Goal: Task Accomplishment & Management: Manage account settings

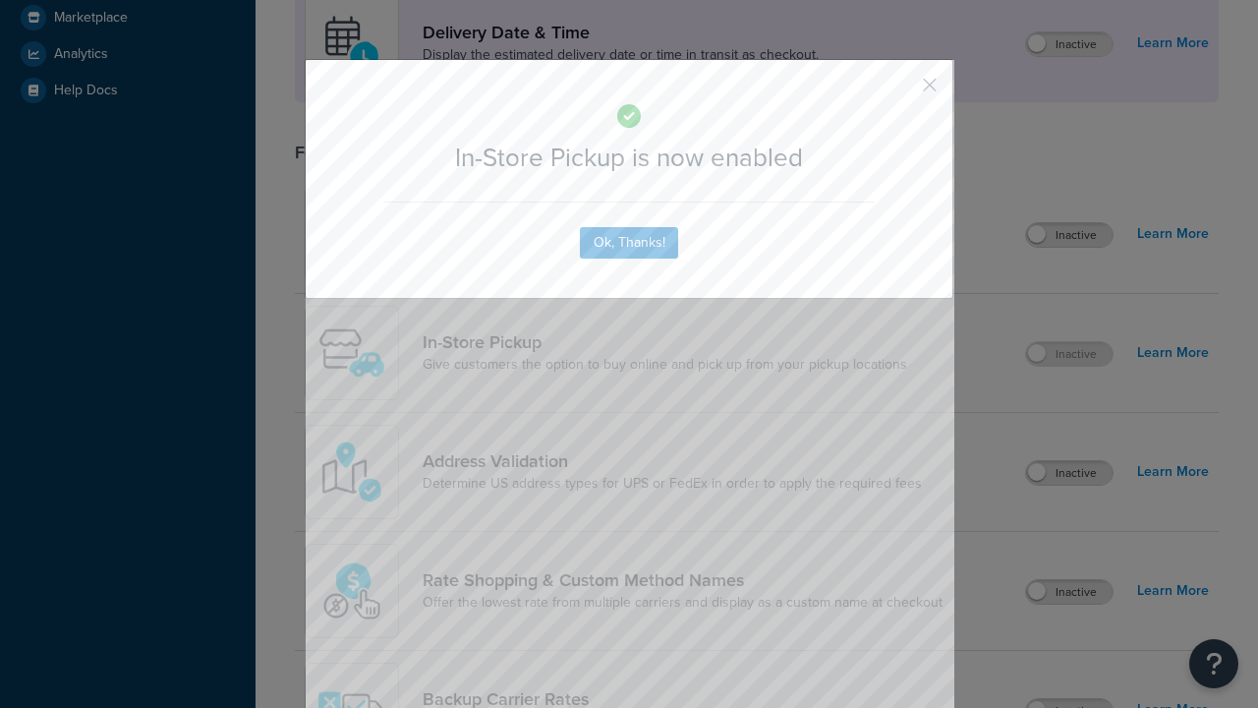
scroll to position [552, 0]
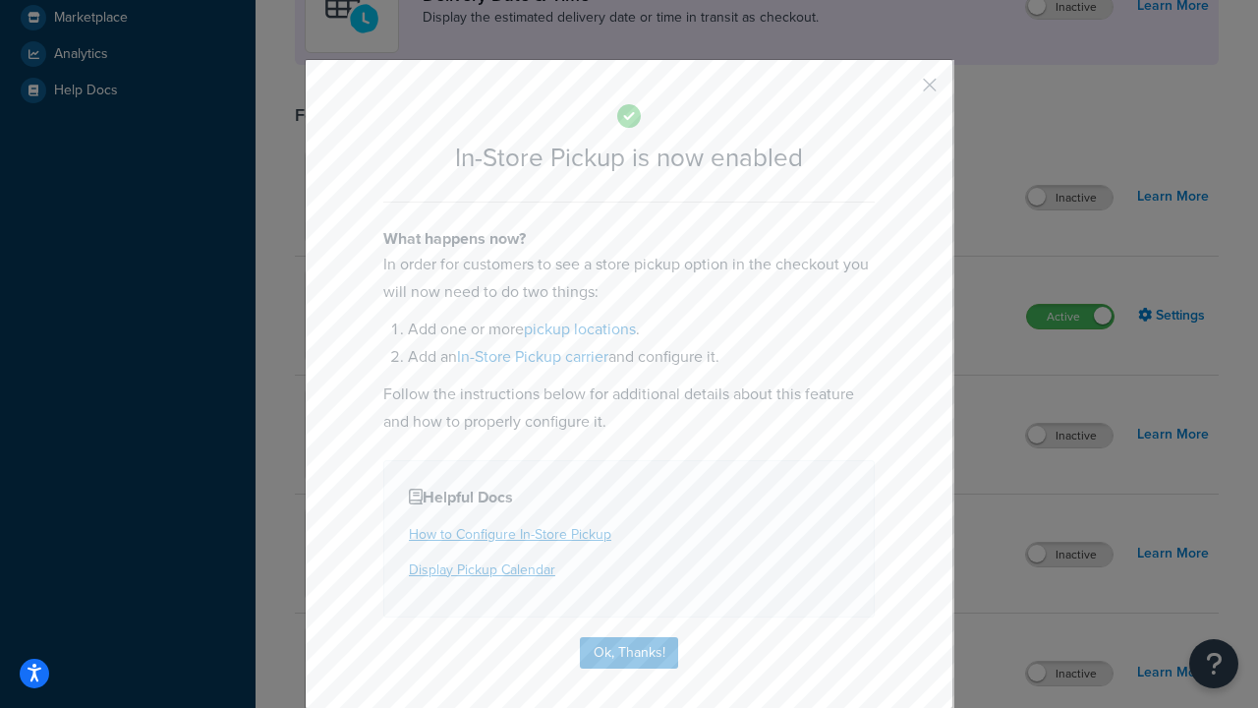
click at [901, 91] on button "button" at bounding box center [901, 91] width 5 height 5
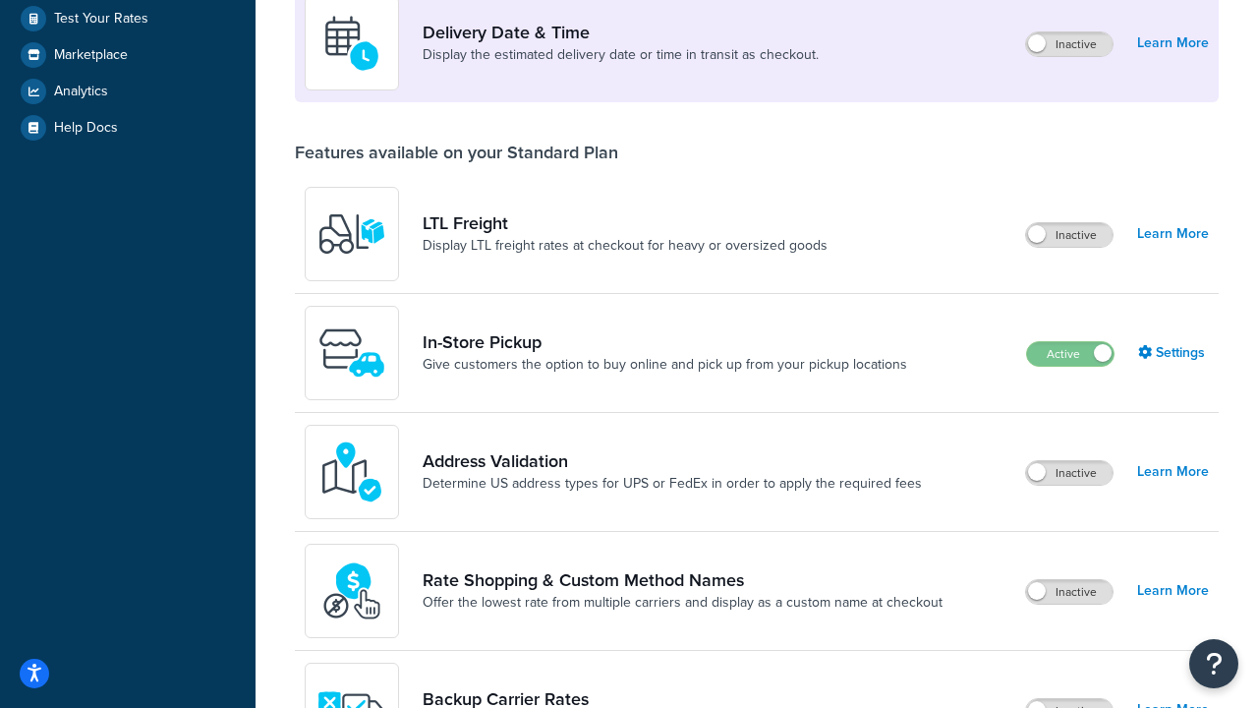
scroll to position [477, 0]
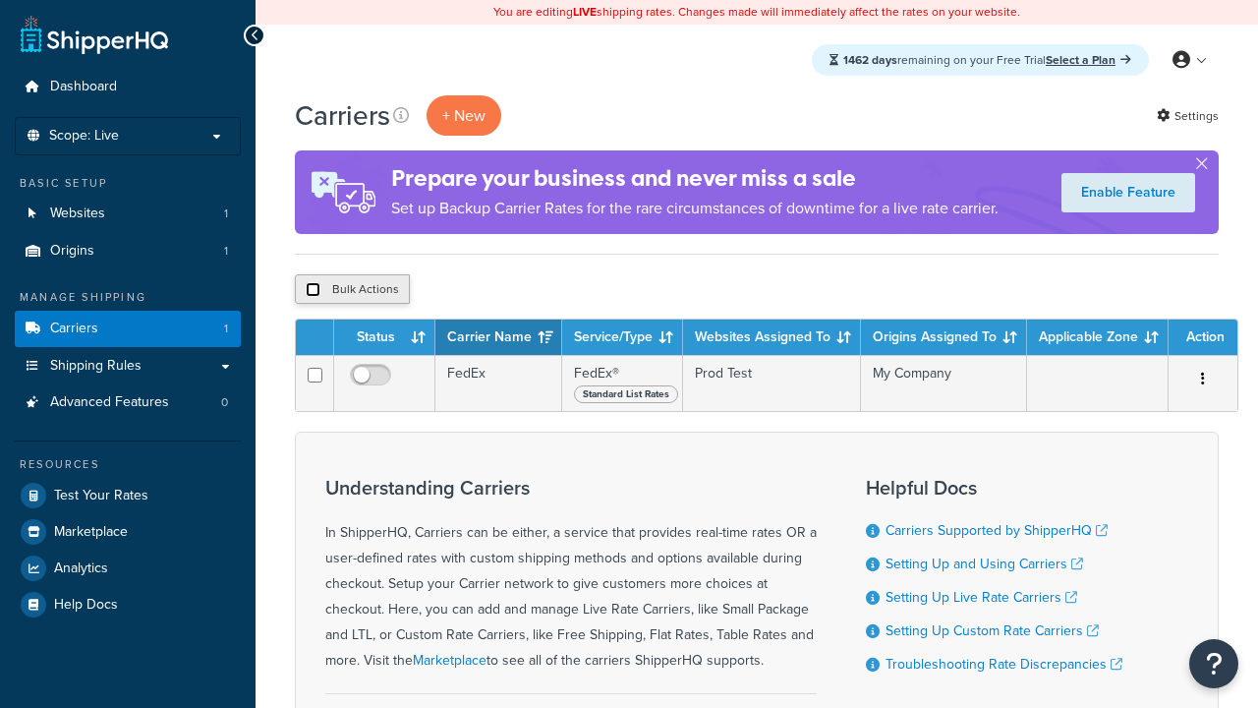
click at [313, 290] on input "checkbox" at bounding box center [313, 289] width 15 height 15
checkbox input "true"
click at [0, 0] on button "Delete" at bounding box center [0, 0] width 0 height 0
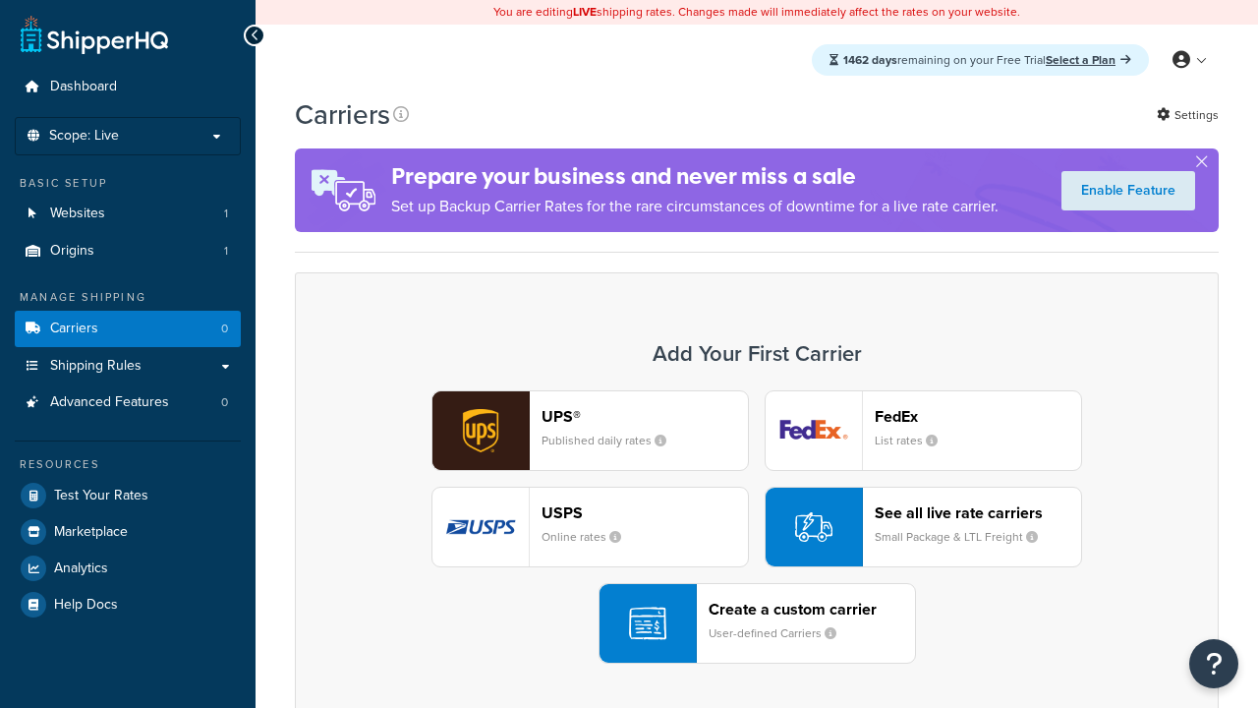
click at [757, 527] on div "UPS® Published daily rates FedEx List rates USPS Online rates See all live rate…" at bounding box center [757, 526] width 883 height 273
click at [757, 623] on div "Create a custom carrier User-defined Carriers" at bounding box center [812, 623] width 206 height 47
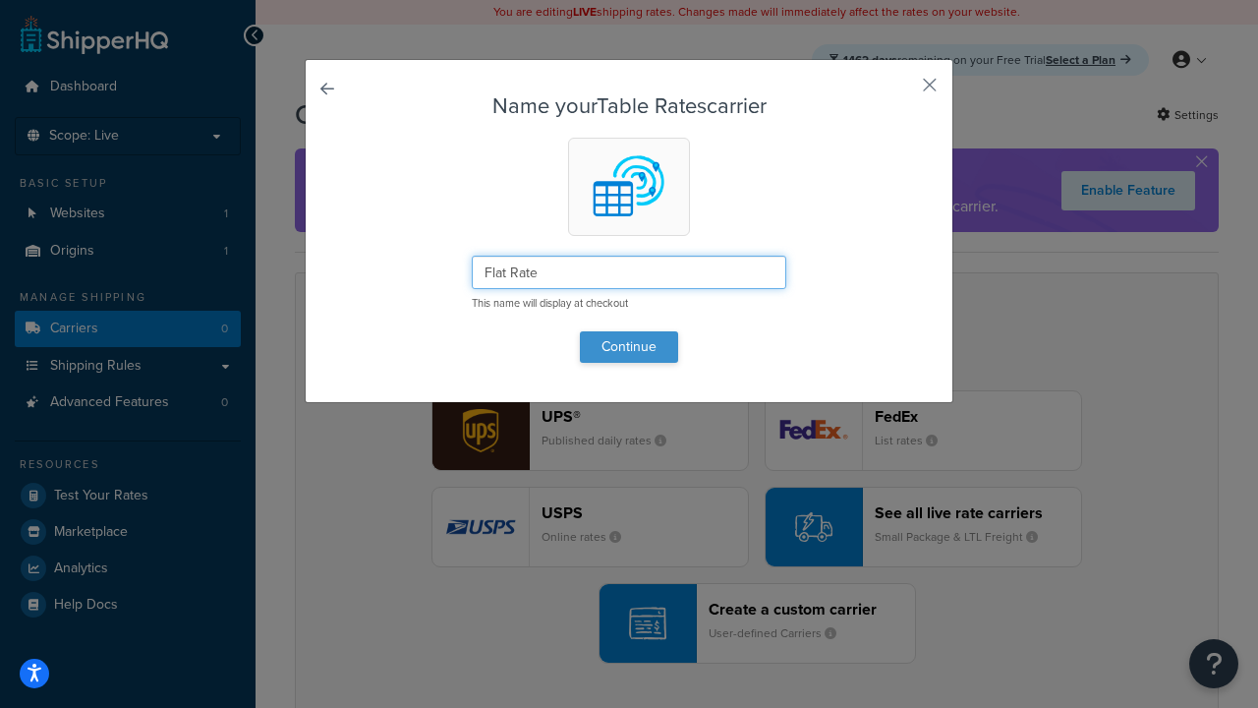
type input "Flat Rate"
click at [629, 346] on button "Continue" at bounding box center [629, 346] width 98 height 31
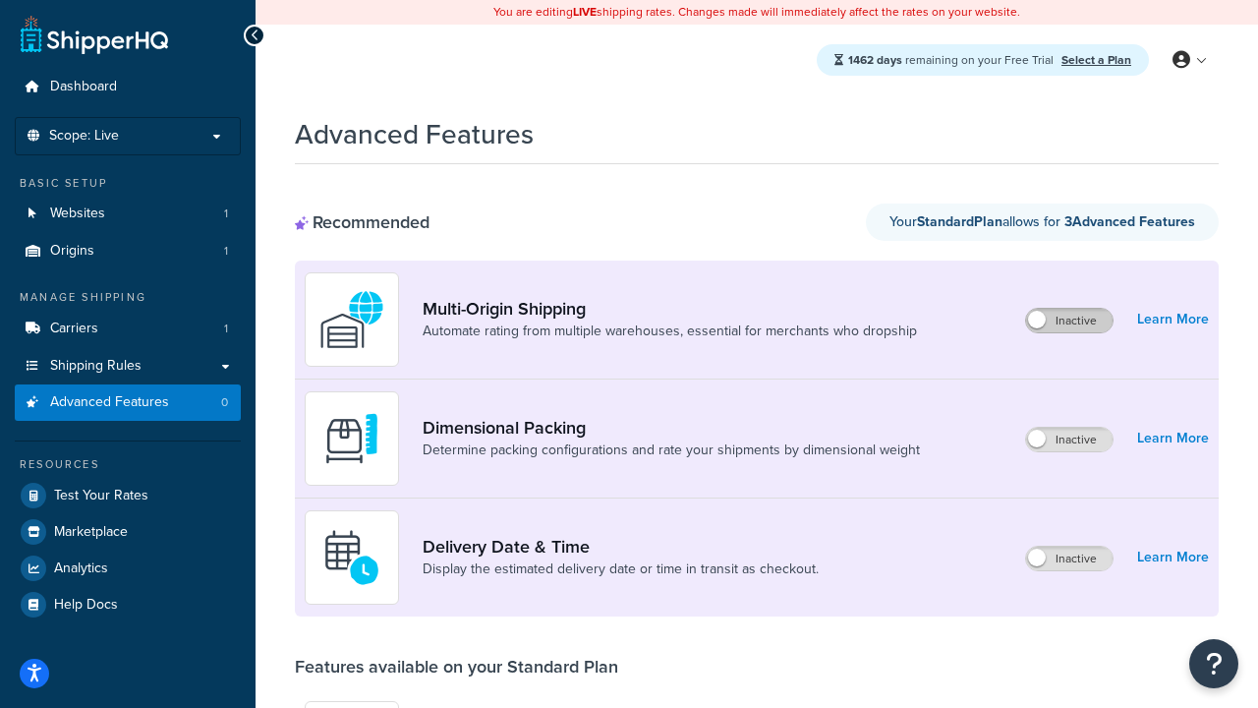
click at [1070, 321] on label "Inactive" at bounding box center [1069, 321] width 87 height 24
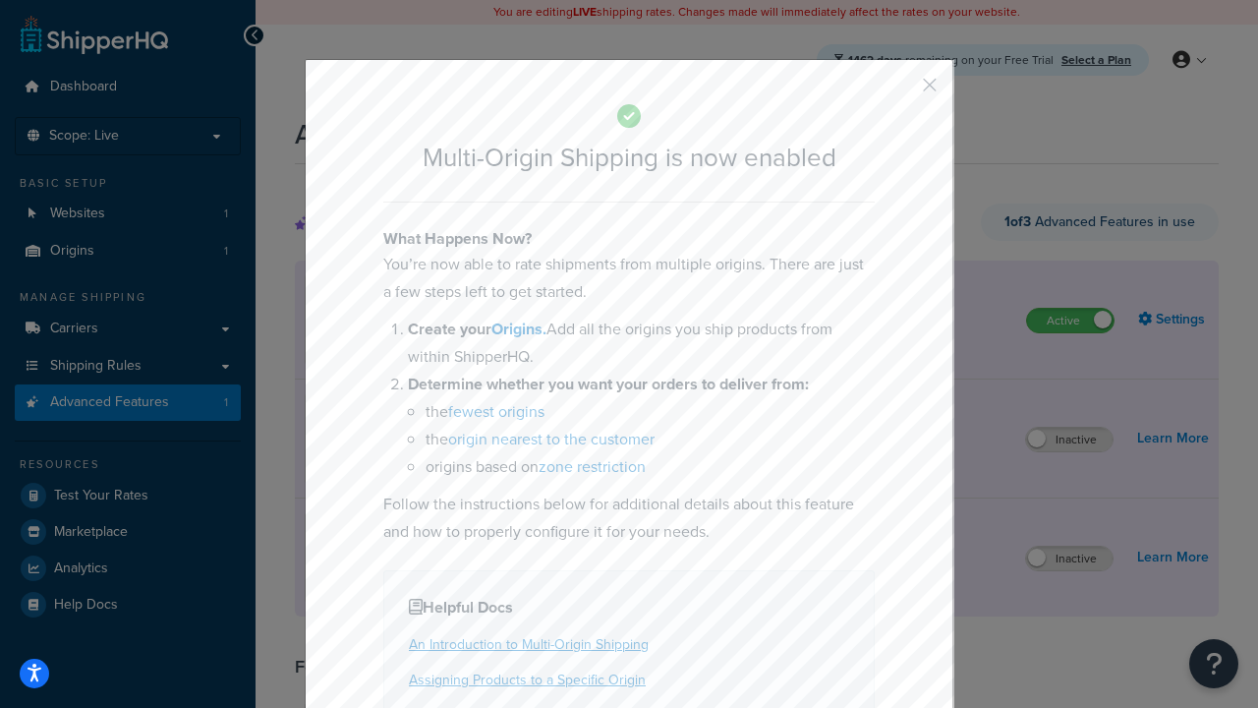
click at [901, 91] on button "button" at bounding box center [901, 91] width 5 height 5
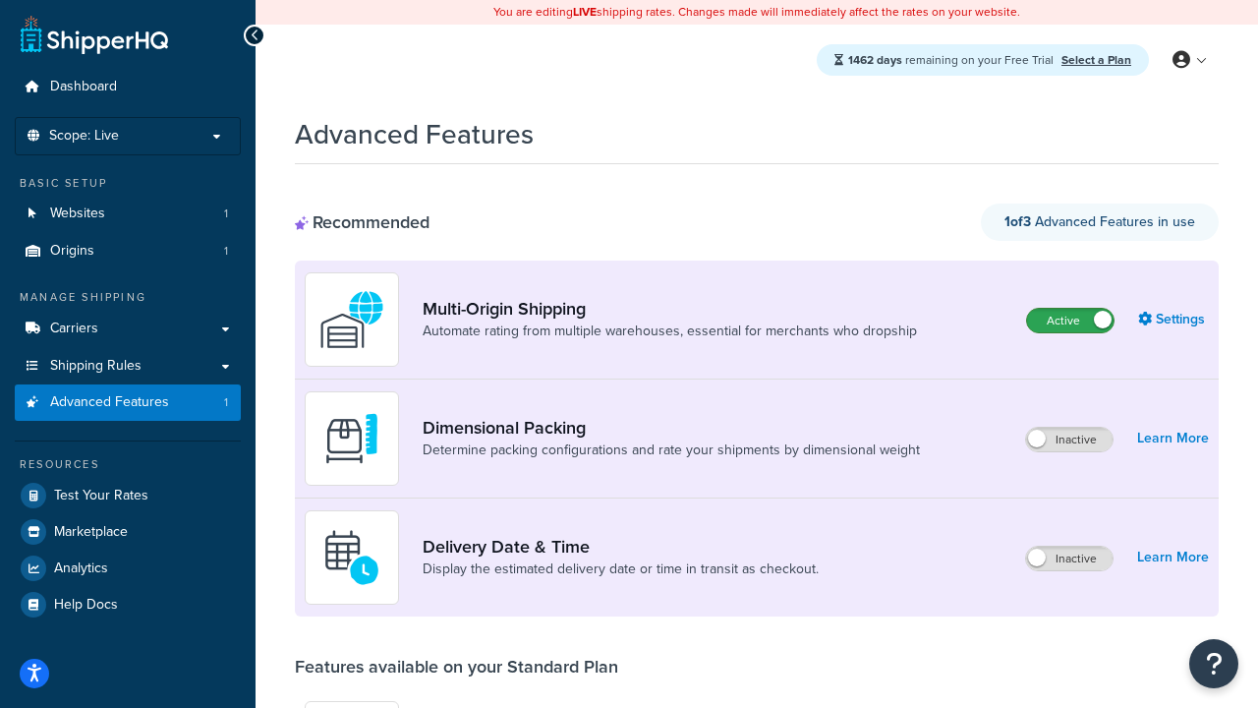
click at [1071, 321] on label "Active" at bounding box center [1070, 321] width 87 height 24
click at [1070, 439] on label "Inactive" at bounding box center [1069, 440] width 87 height 24
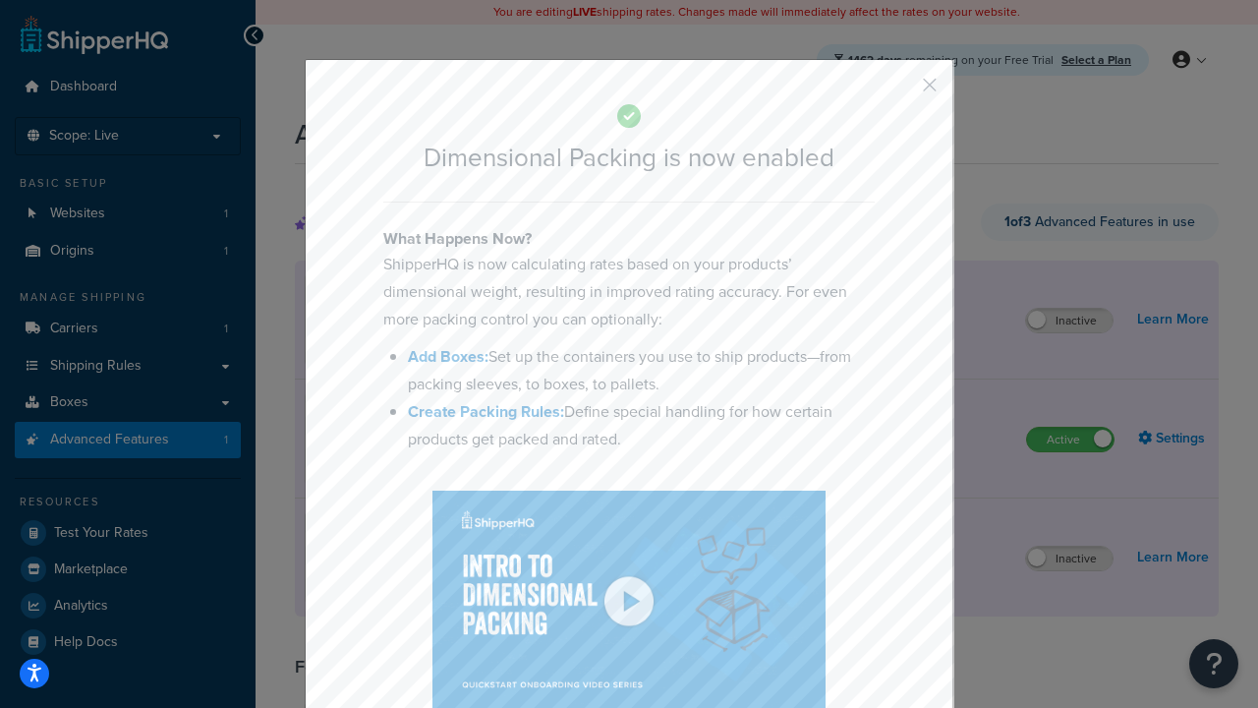
click at [901, 89] on button "button" at bounding box center [901, 91] width 5 height 5
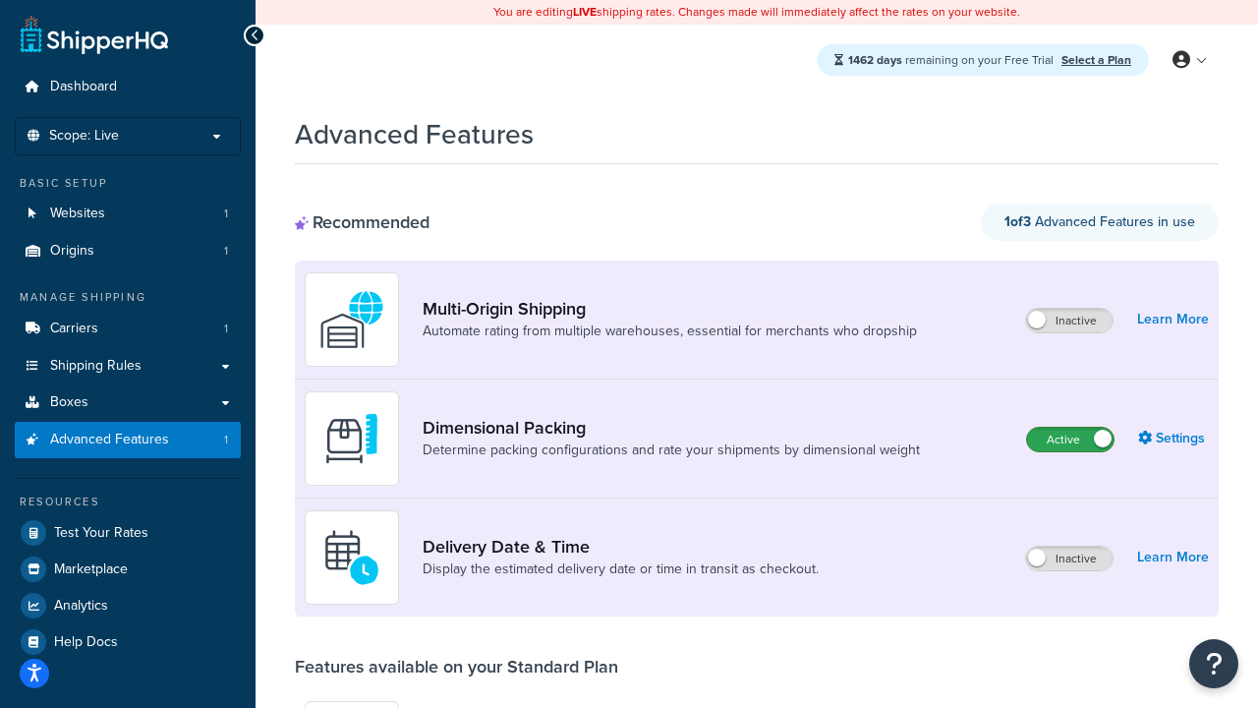
click at [1071, 428] on label "Active" at bounding box center [1070, 440] width 87 height 24
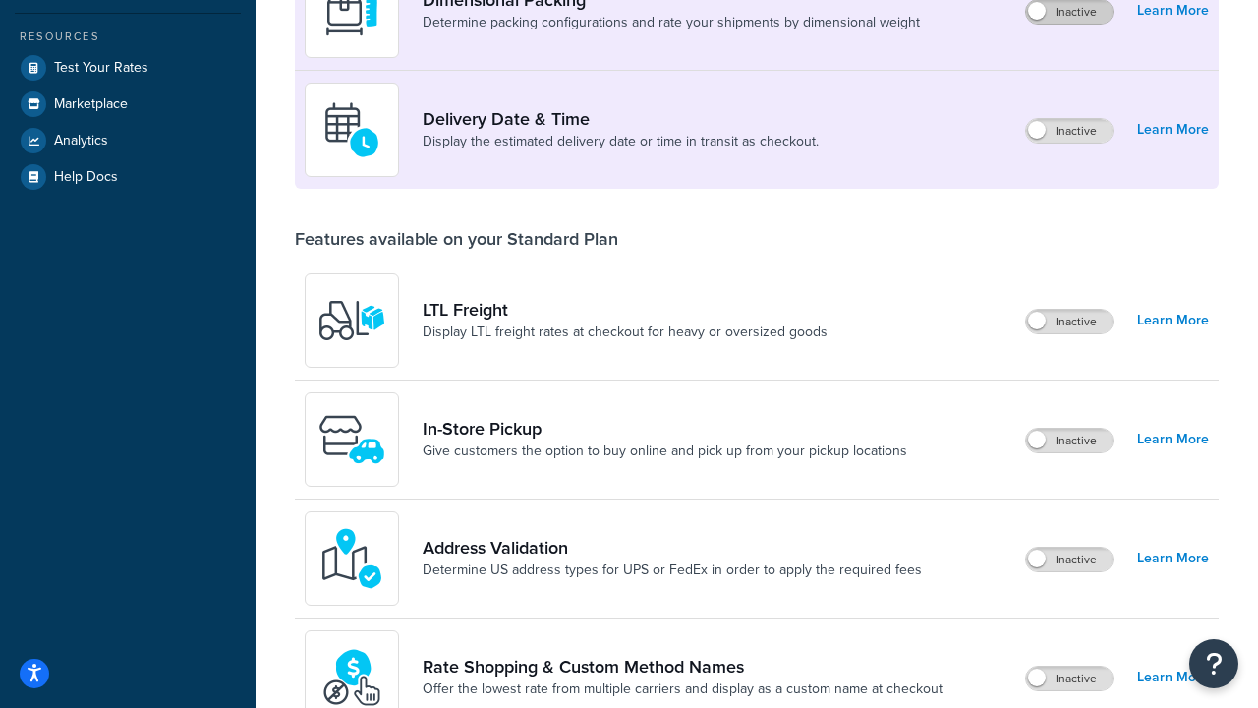
scroll to position [390, 0]
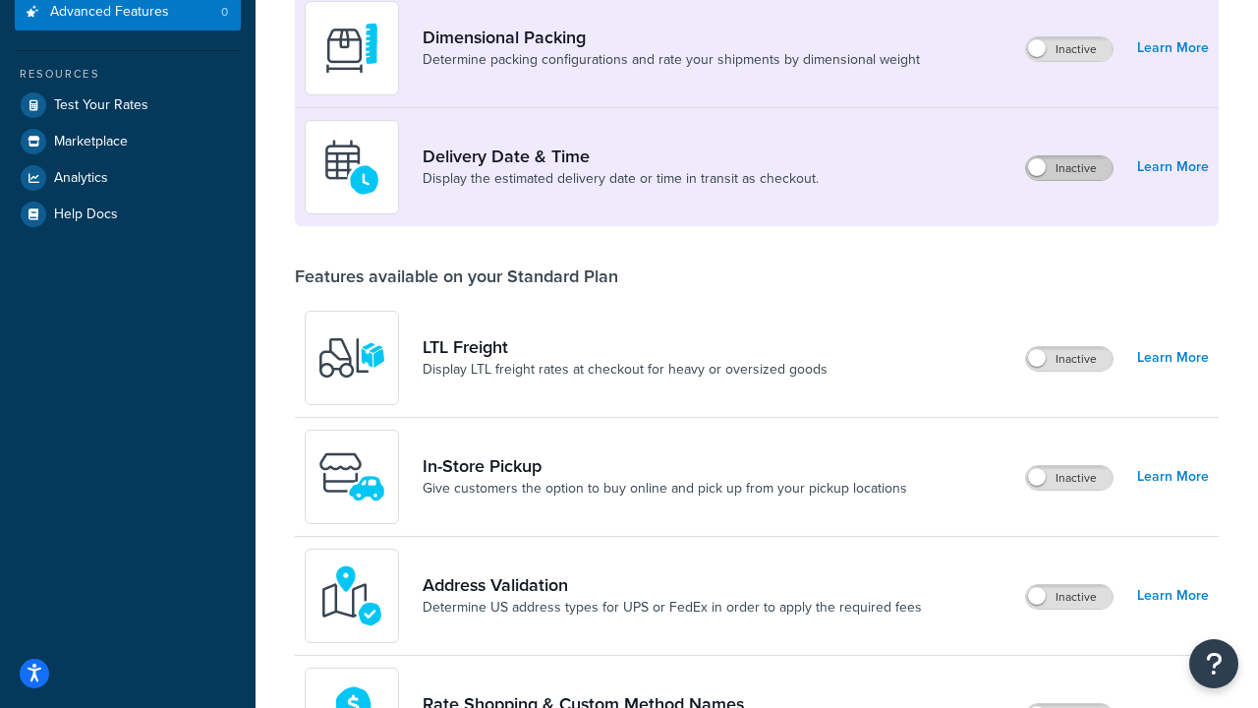
click at [1070, 168] on label "Inactive" at bounding box center [1069, 168] width 87 height 24
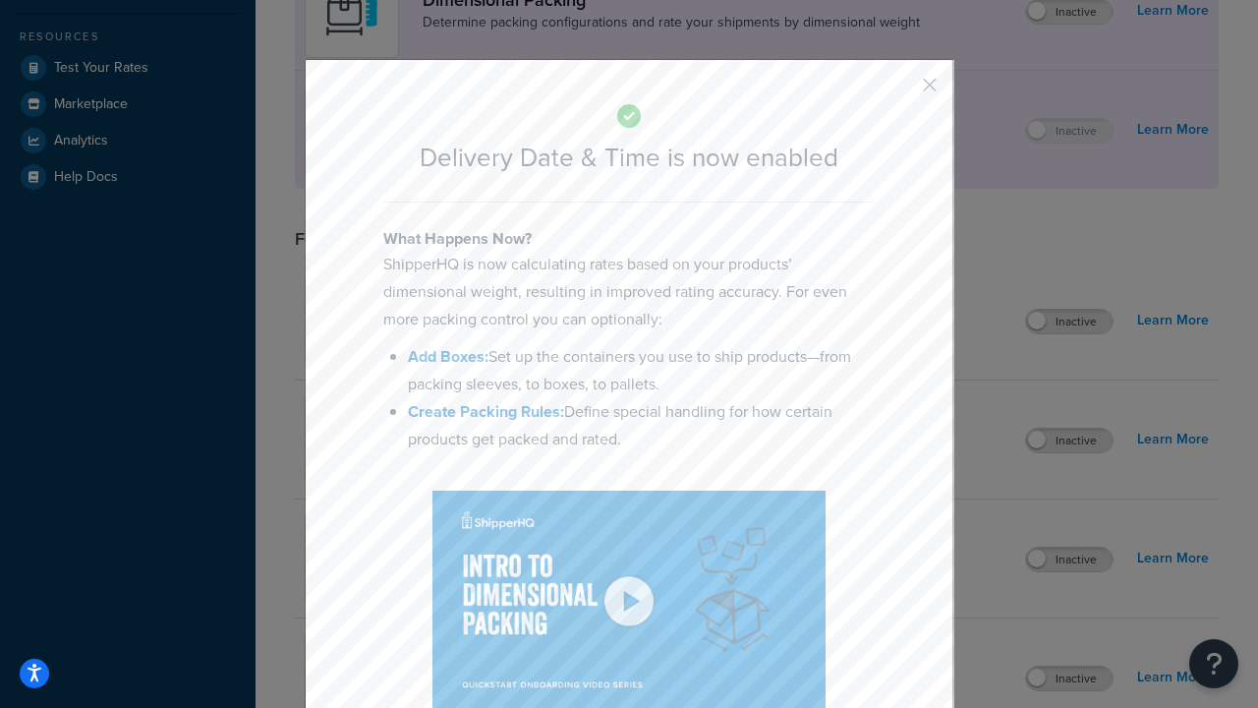
click at [901, 91] on button "button" at bounding box center [901, 91] width 5 height 5
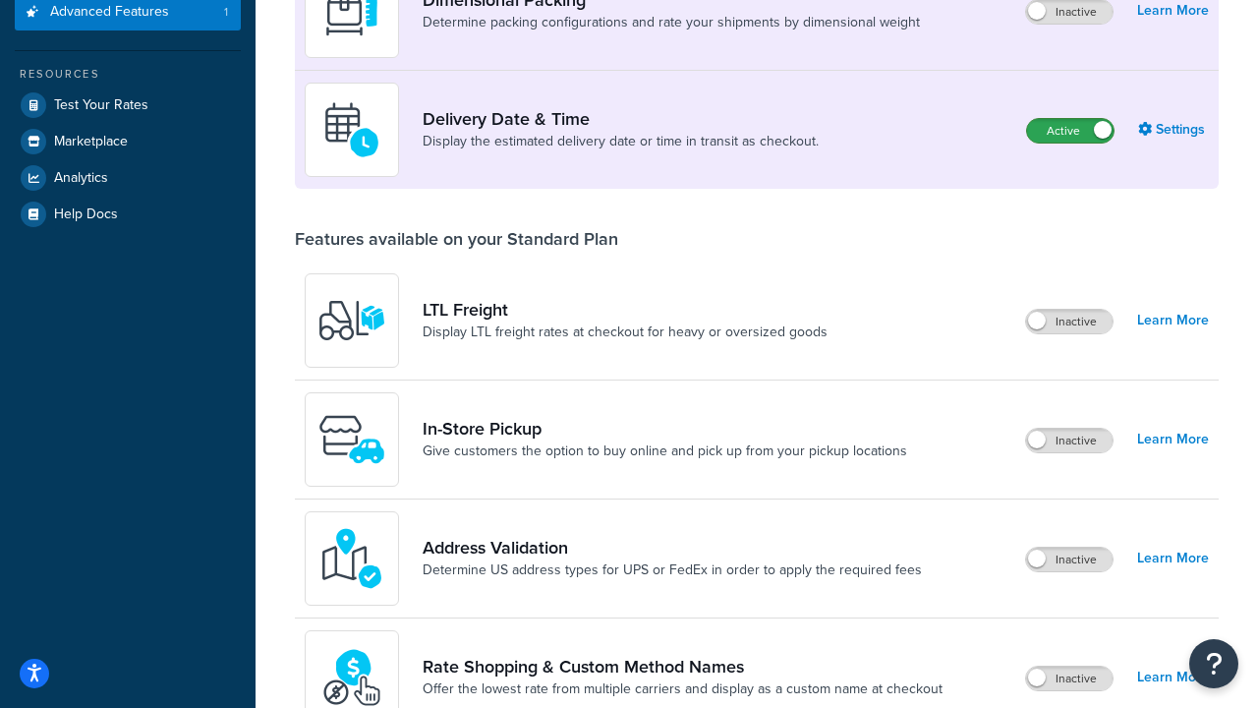
click at [1071, 119] on label "Active" at bounding box center [1070, 131] width 87 height 24
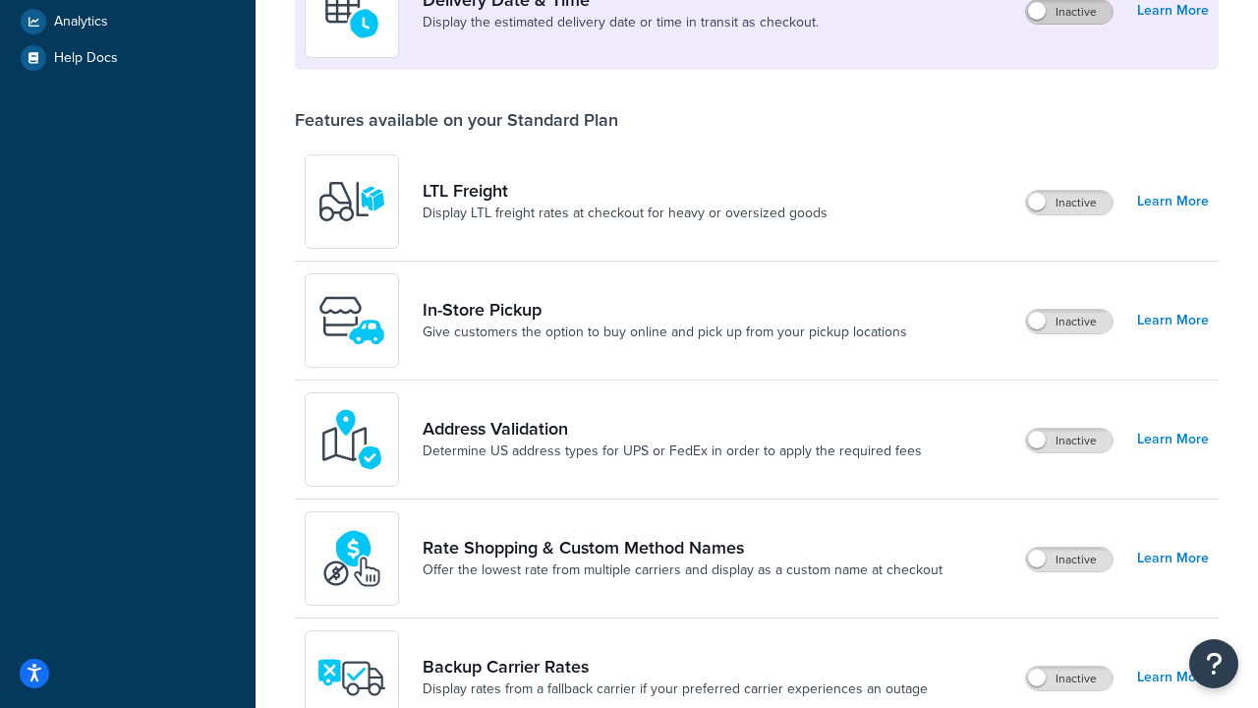
scroll to position [509, 0]
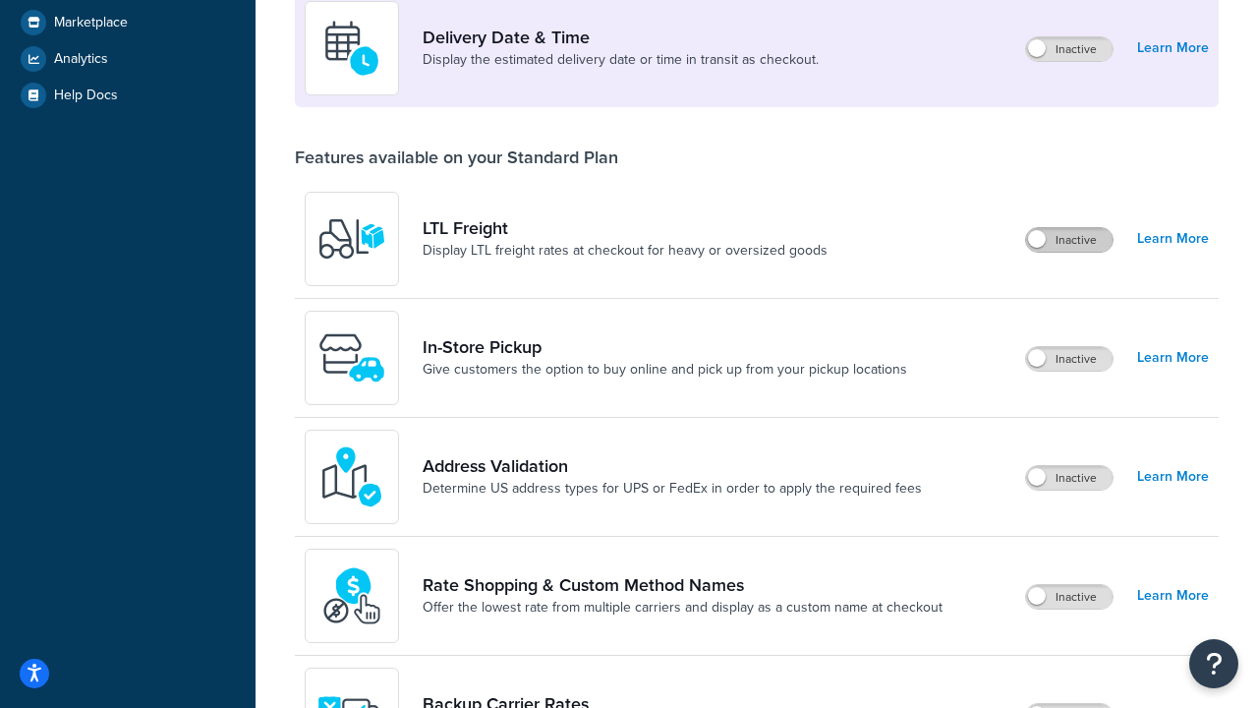
click at [1070, 240] on label "Inactive" at bounding box center [1069, 240] width 87 height 24
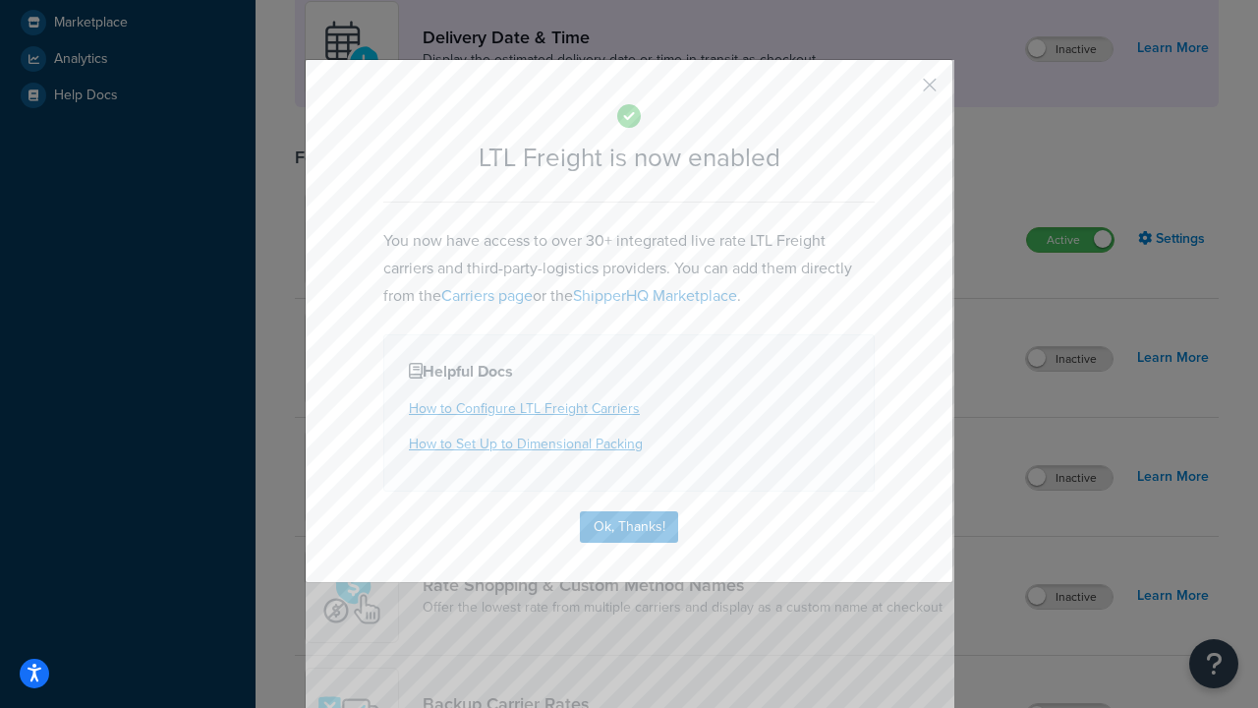
click at [901, 89] on button "button" at bounding box center [901, 91] width 5 height 5
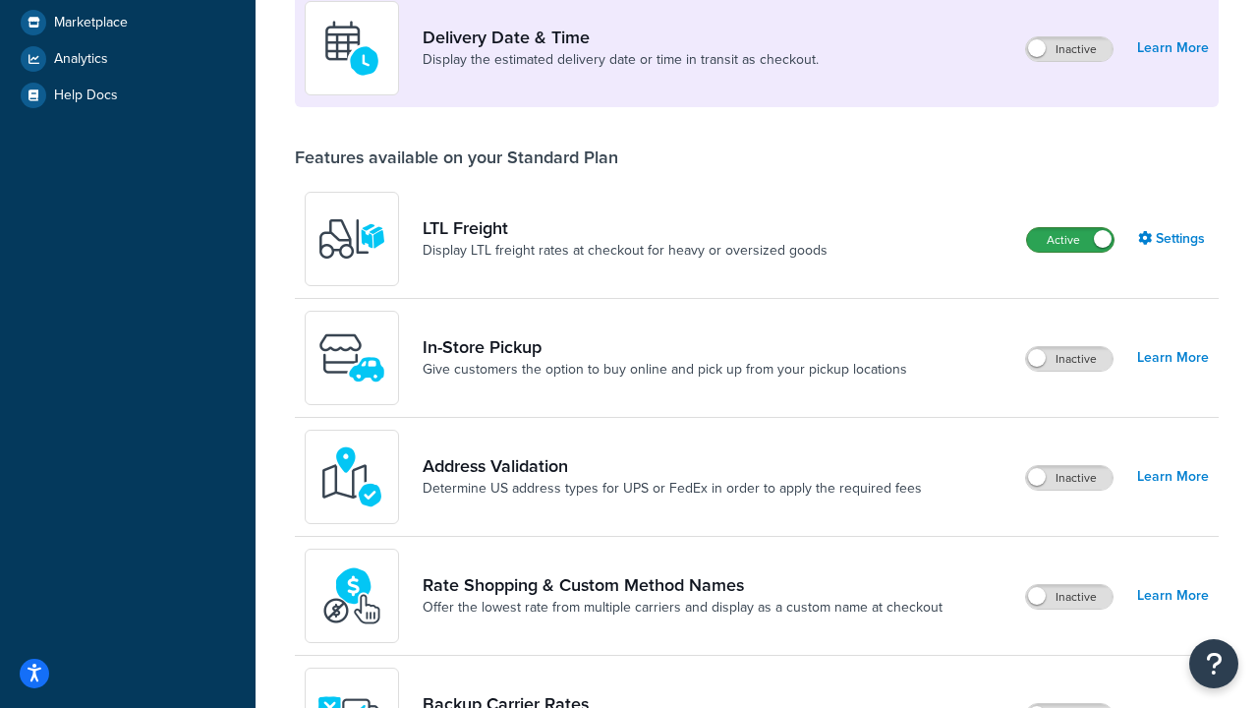
click at [1071, 228] on label "Active" at bounding box center [1070, 240] width 87 height 24
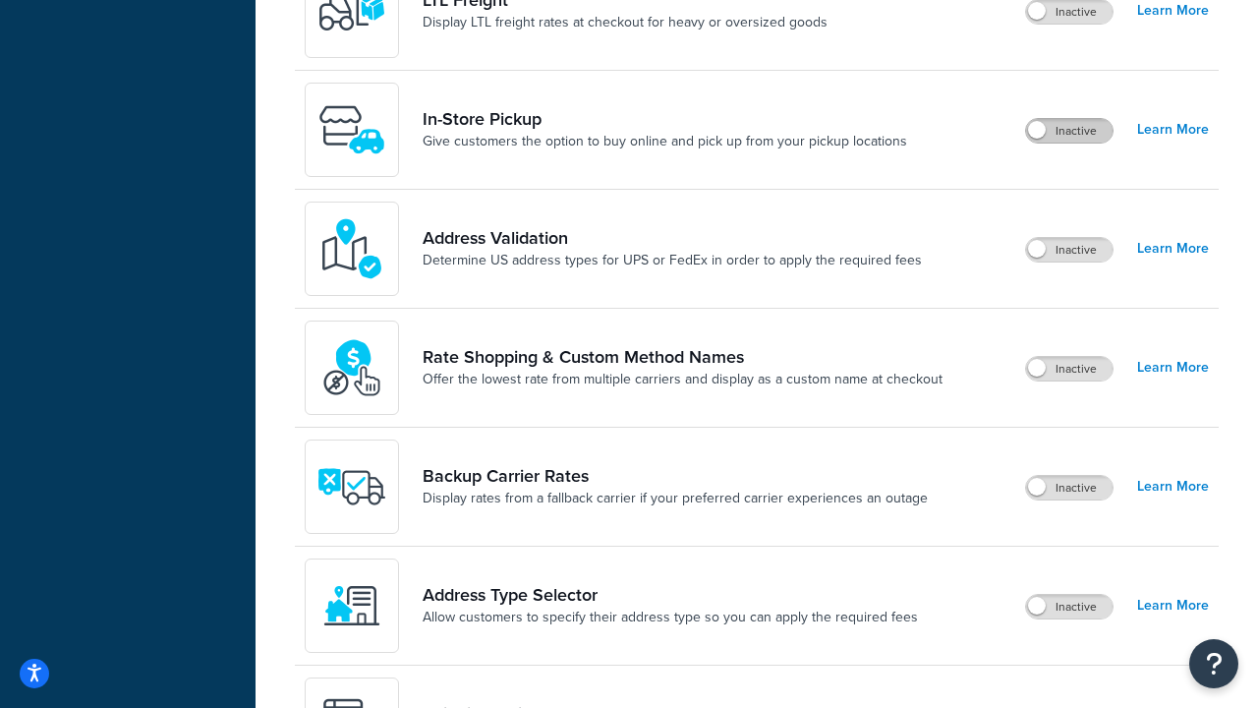
click at [1070, 131] on label "Inactive" at bounding box center [1069, 131] width 87 height 24
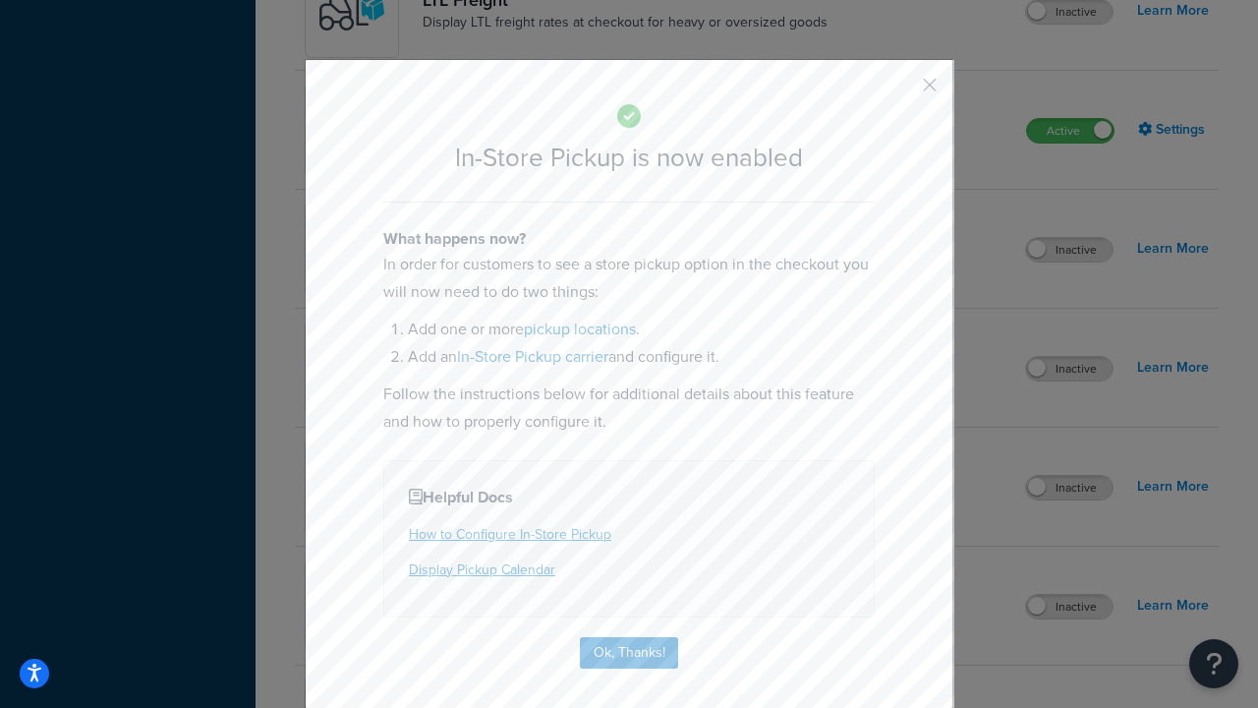
click at [901, 89] on button "button" at bounding box center [901, 91] width 5 height 5
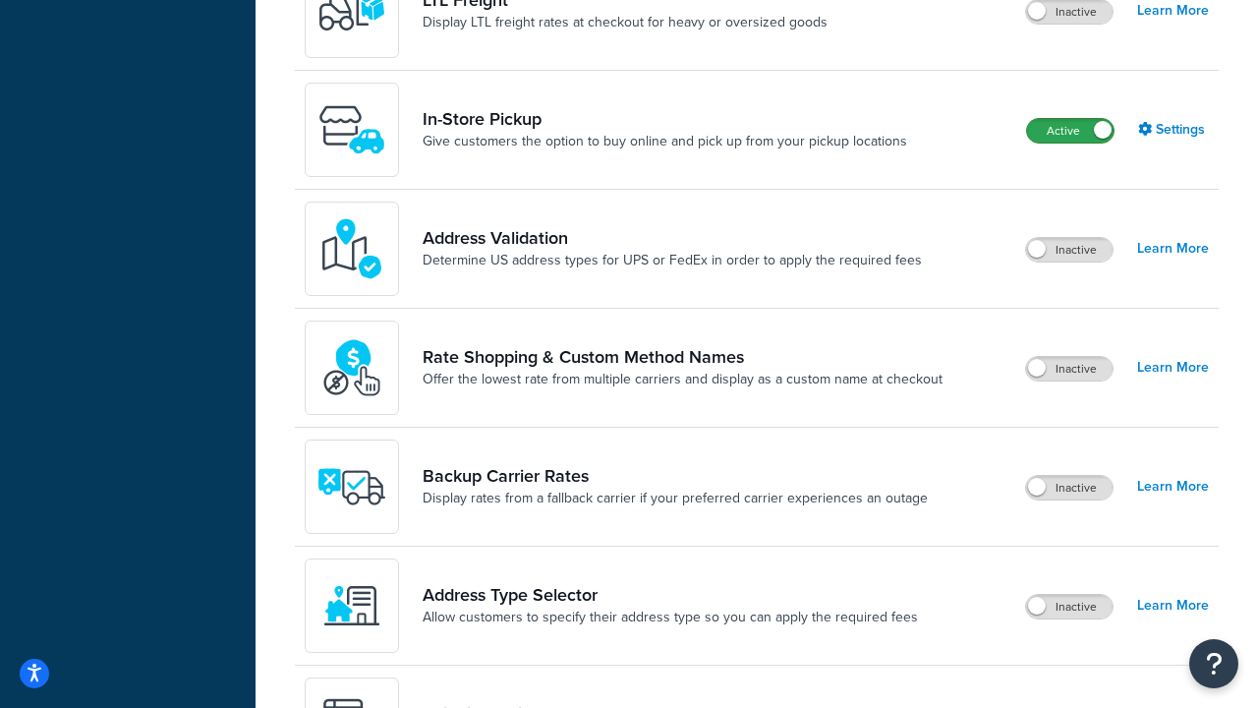
click at [1071, 119] on label "Active" at bounding box center [1070, 131] width 87 height 24
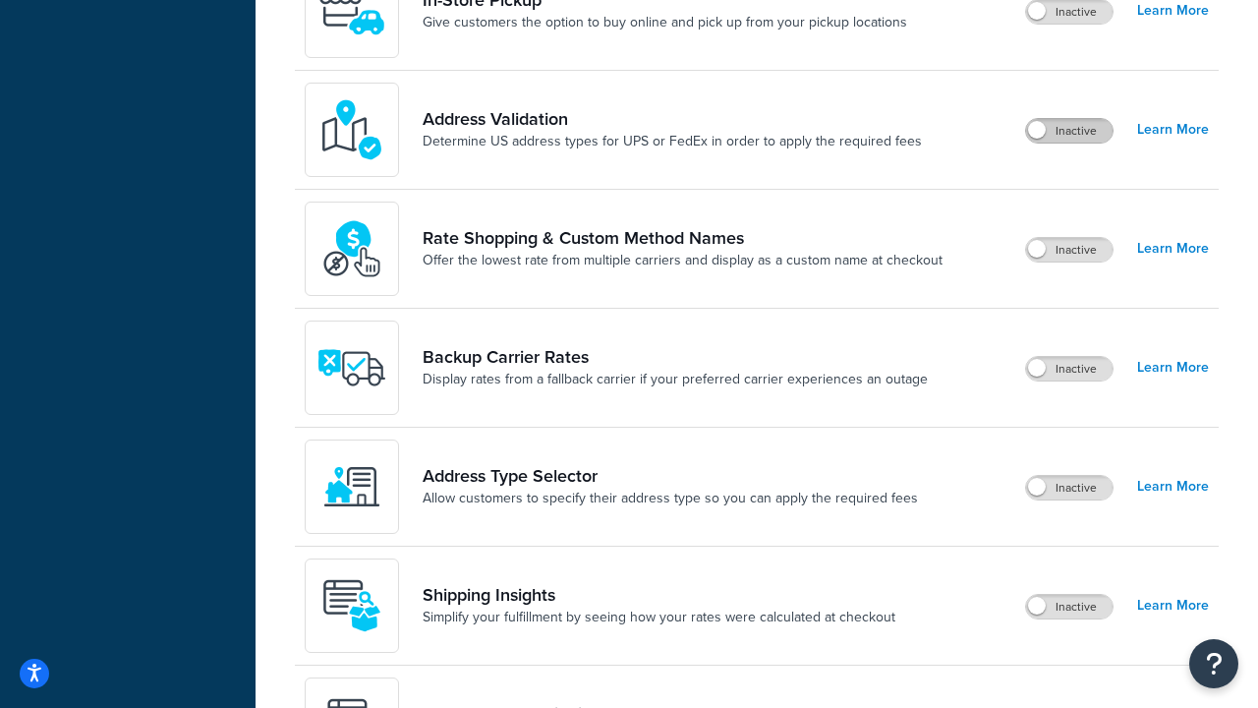
click at [1070, 131] on label "Inactive" at bounding box center [1069, 131] width 87 height 24
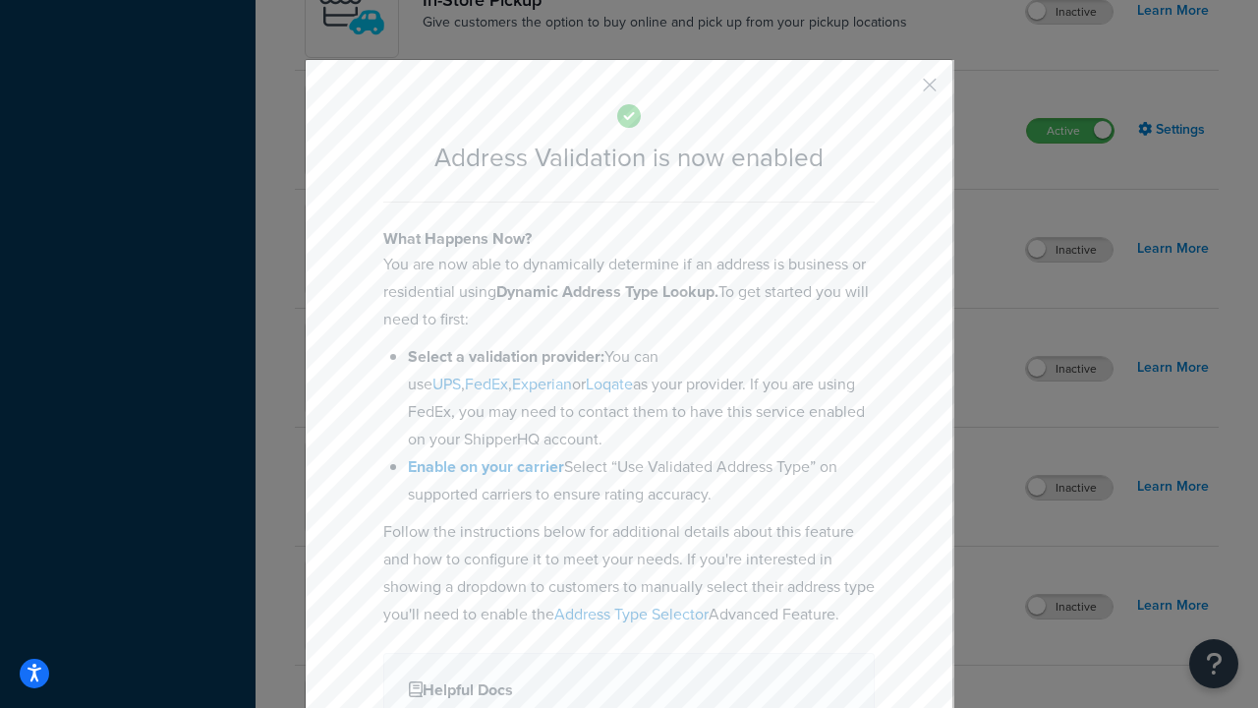
click at [901, 89] on button "button" at bounding box center [901, 91] width 5 height 5
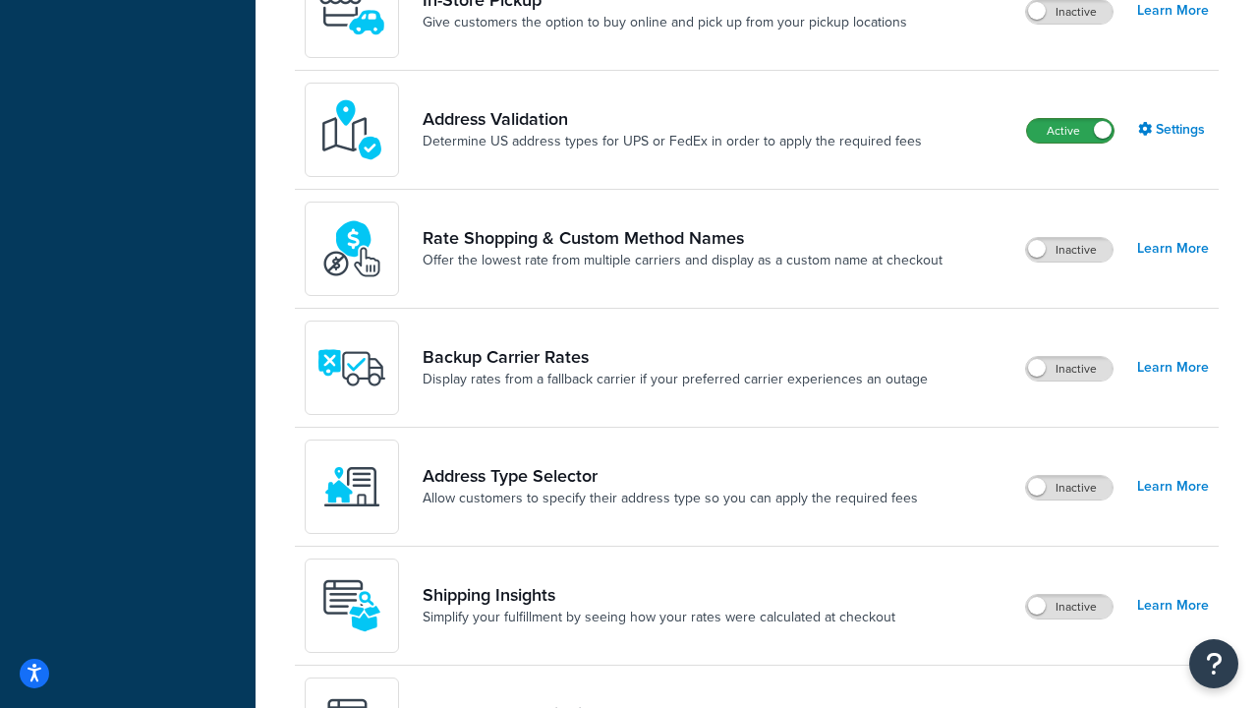
click at [1071, 143] on label "Active" at bounding box center [1070, 131] width 87 height 24
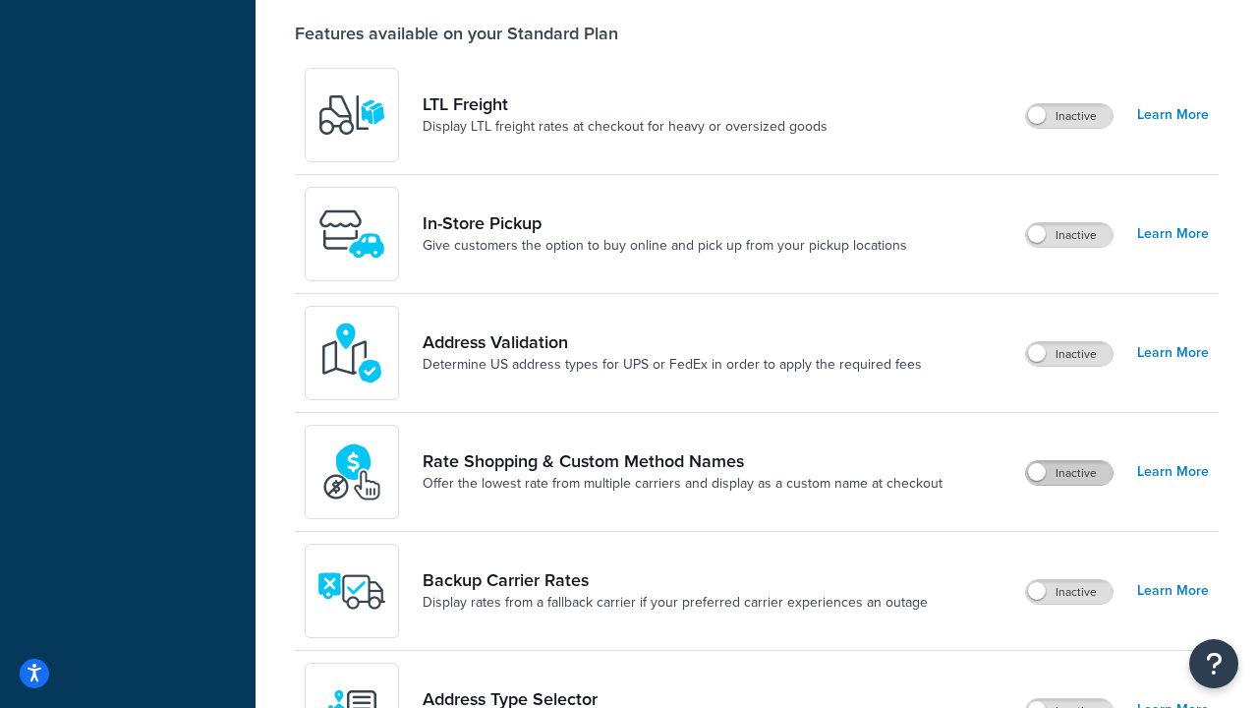
click at [1070, 473] on label "Inactive" at bounding box center [1069, 473] width 87 height 24
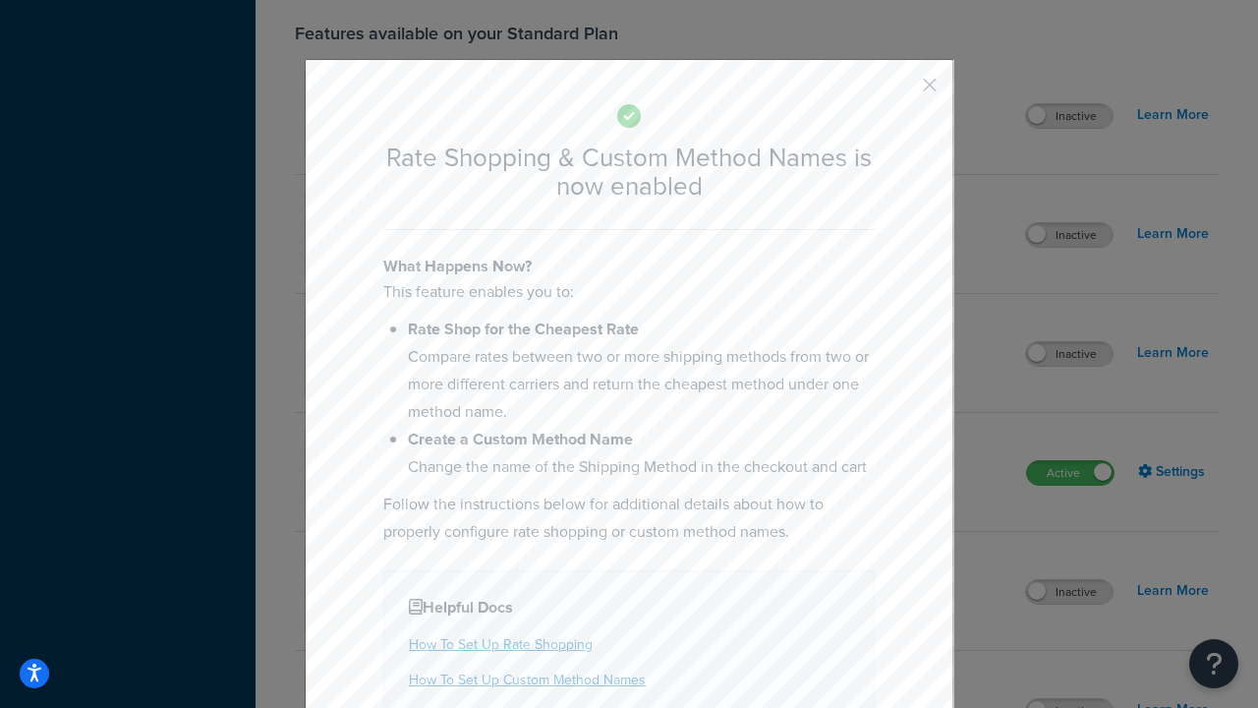
click at [901, 89] on button "button" at bounding box center [901, 91] width 5 height 5
click at [1071, 461] on label "Active" at bounding box center [1070, 473] width 87 height 24
